Goal: Task Accomplishment & Management: Use online tool/utility

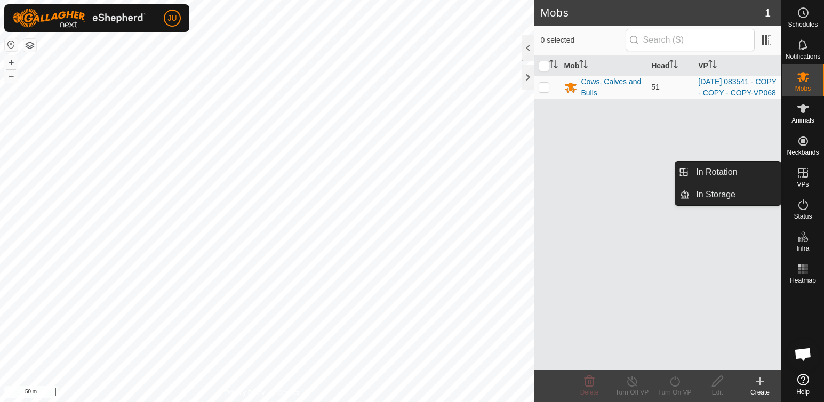
click at [803, 172] on icon at bounding box center [803, 173] width 10 height 10
click at [724, 173] on link "In Rotation" at bounding box center [734, 172] width 91 height 21
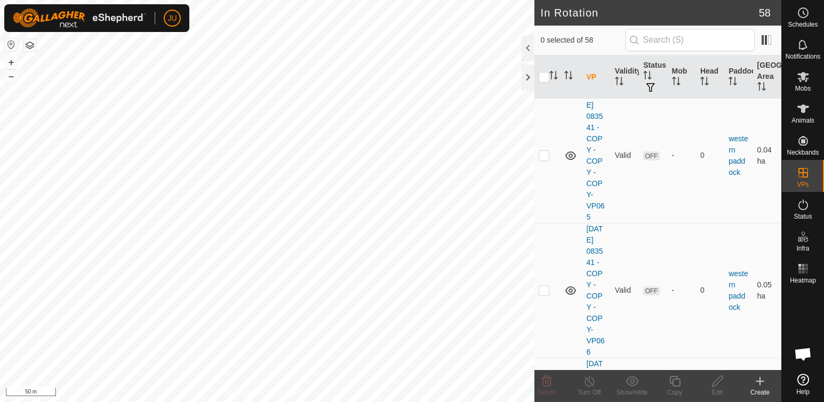
scroll to position [8196, 0]
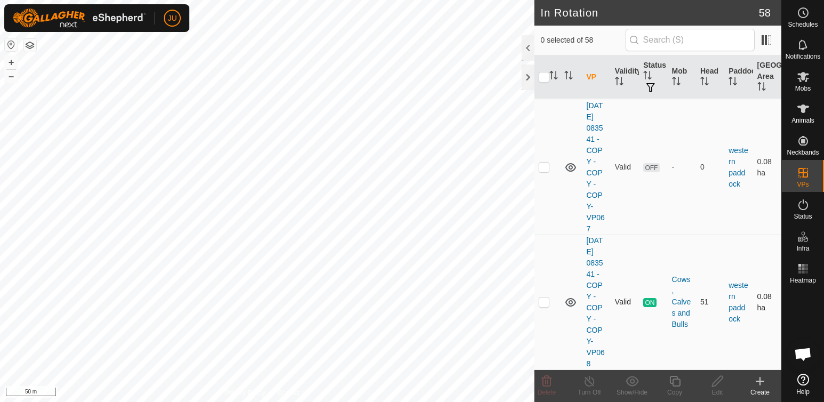
click at [546, 299] on p-checkbox at bounding box center [543, 301] width 11 height 9
checkbox input "true"
click at [672, 383] on icon at bounding box center [674, 381] width 11 height 11
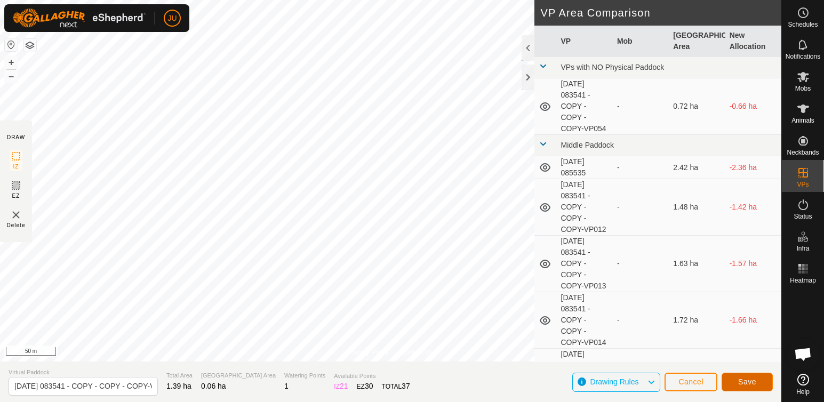
click at [743, 381] on span "Save" at bounding box center [747, 381] width 18 height 9
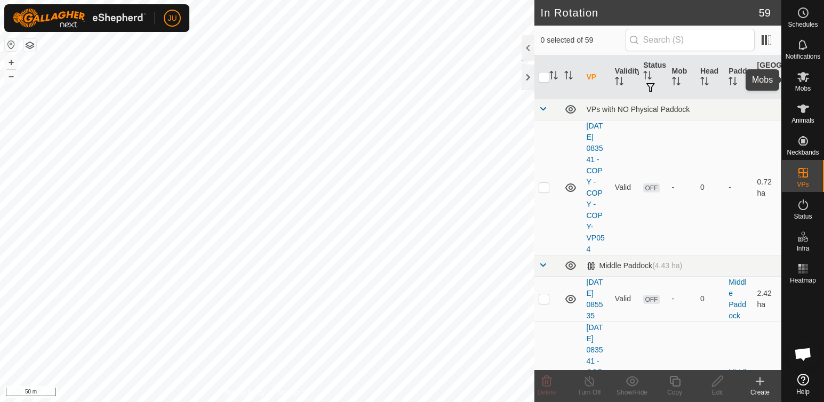
click at [800, 74] on icon at bounding box center [803, 77] width 12 height 10
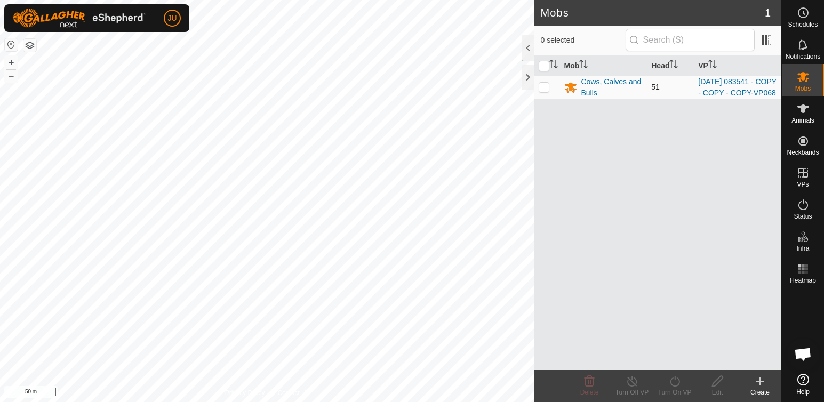
click at [543, 91] on p-checkbox at bounding box center [543, 87] width 11 height 9
checkbox input "true"
click at [677, 381] on icon at bounding box center [674, 381] width 13 height 13
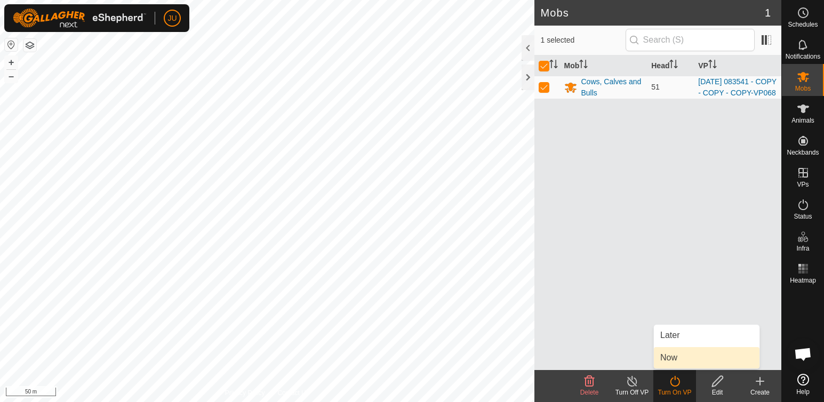
click at [675, 358] on link "Now" at bounding box center [707, 357] width 106 height 21
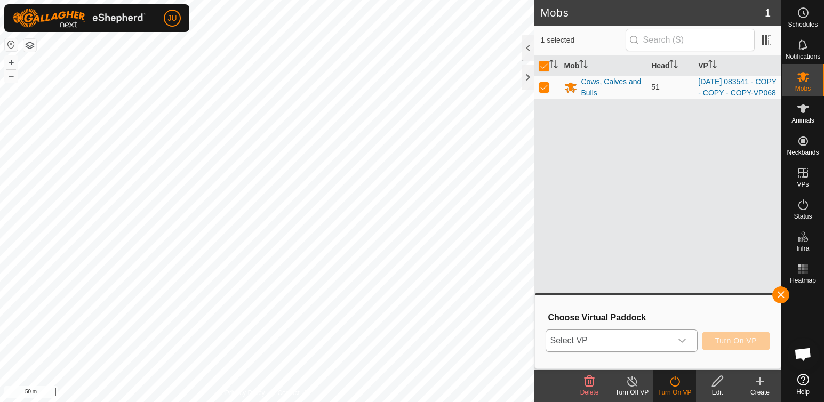
click at [683, 340] on icon "dropdown trigger" at bounding box center [682, 340] width 9 height 9
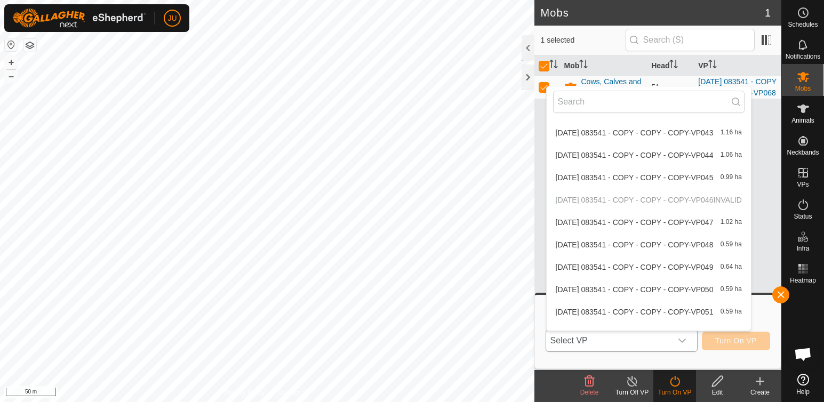
scroll to position [1205, 0]
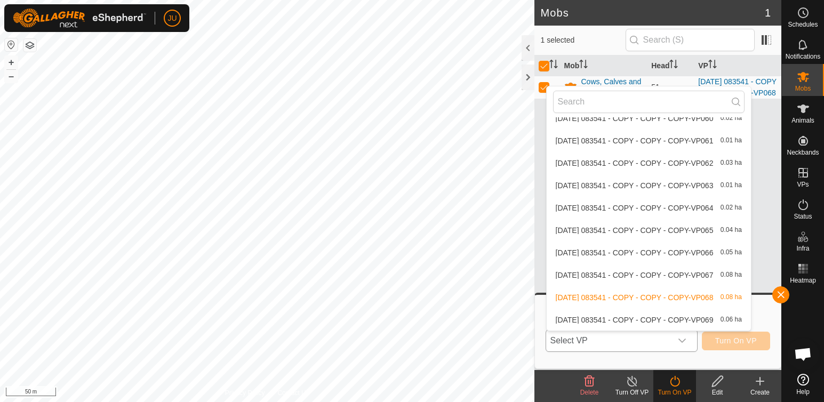
click at [574, 321] on li "[DATE] 083541 - COPY - COPY - COPY-VP069 0.06 ha" at bounding box center [648, 319] width 204 height 21
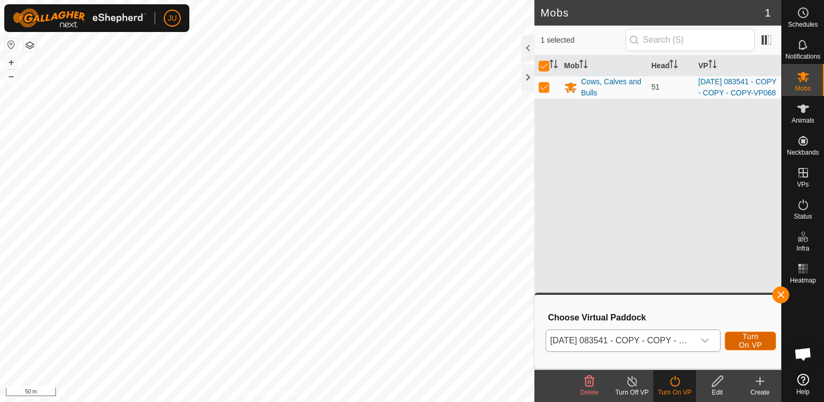
click at [757, 340] on span "Turn On VP" at bounding box center [750, 340] width 25 height 17
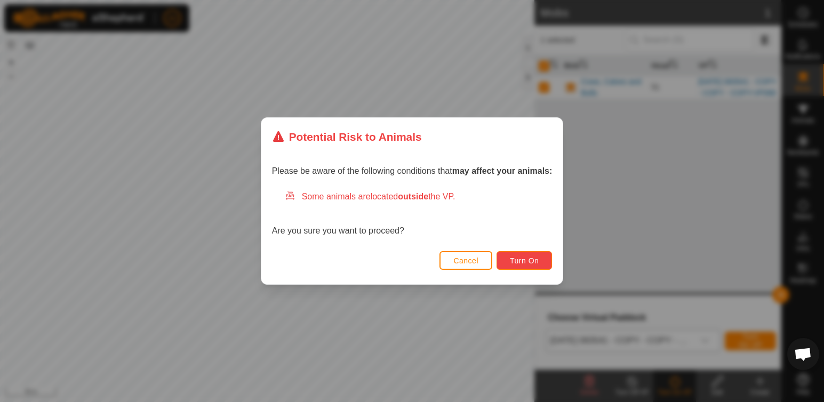
click at [537, 258] on span "Turn On" at bounding box center [524, 260] width 29 height 9
